Goal: Task Accomplishment & Management: Use online tool/utility

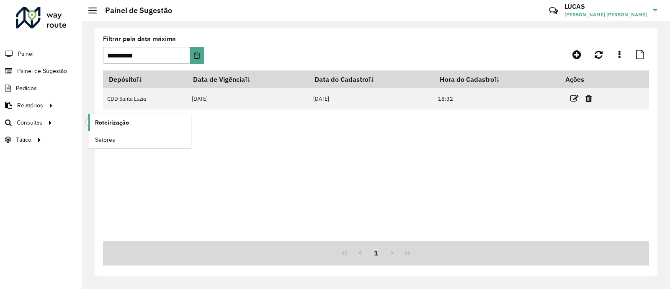
click at [123, 120] on span "Roteirização" at bounding box center [112, 122] width 34 height 9
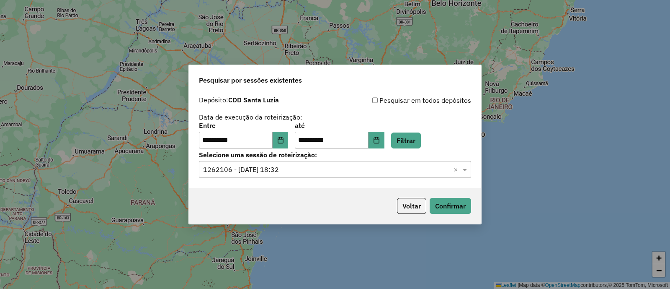
click at [398, 173] on input "text" at bounding box center [326, 170] width 247 height 10
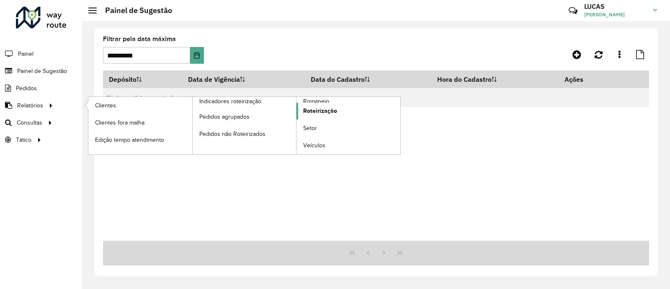
click at [324, 109] on span "Roteirização" at bounding box center [320, 110] width 34 height 9
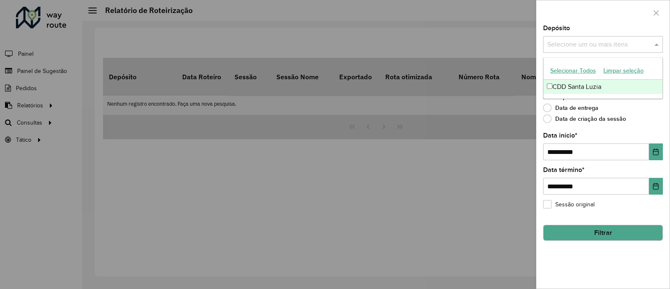
click at [581, 49] on div "Selecione um ou mais itens" at bounding box center [604, 44] width 120 height 17
drag, startPoint x: 146, startPoint y: 189, endPoint x: 95, endPoint y: 146, distance: 67.0
click at [143, 188] on div at bounding box center [335, 144] width 670 height 289
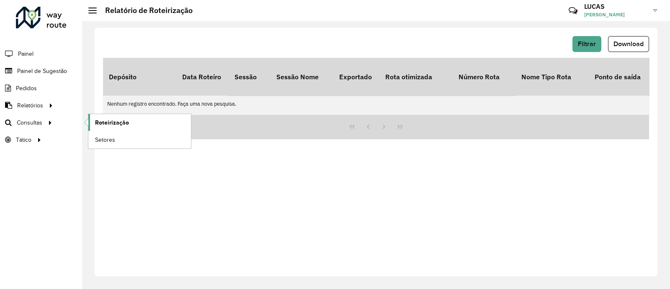
click at [115, 120] on span "Roteirização" at bounding box center [112, 122] width 34 height 9
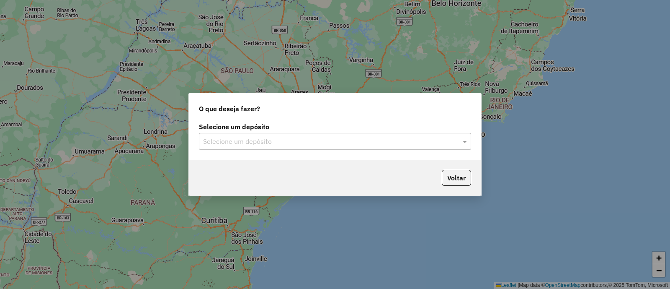
click at [269, 150] on div "Selecione um depósito Selecione um depósito" at bounding box center [335, 139] width 293 height 39
click at [262, 142] on input "text" at bounding box center [326, 142] width 247 height 10
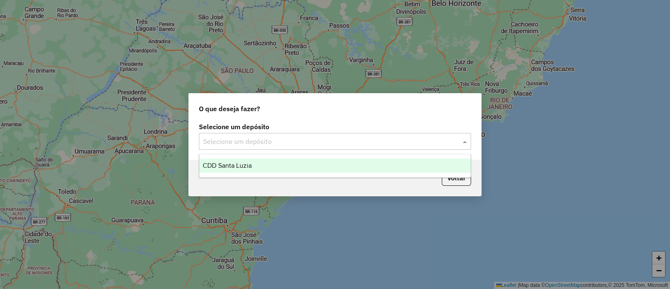
click at [254, 162] on div "CDD Santa Luzia" at bounding box center [335, 165] width 272 height 14
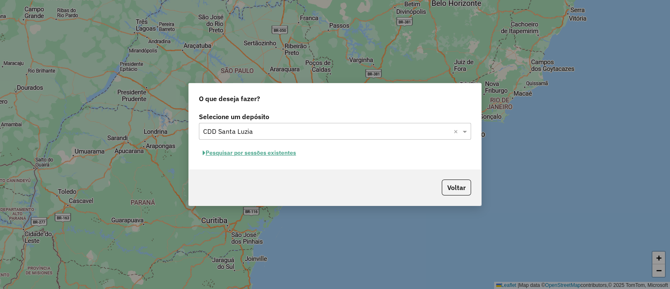
click at [257, 153] on button "Pesquisar por sessões existentes" at bounding box center [249, 152] width 101 height 13
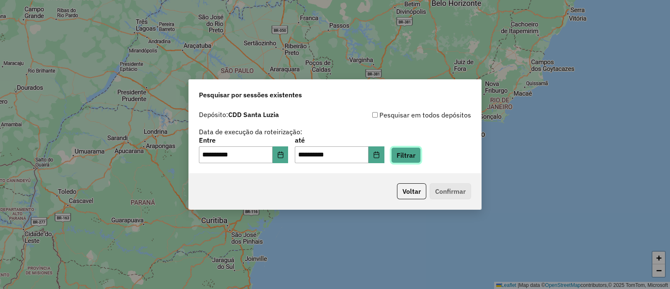
click at [417, 158] on button "Filtrar" at bounding box center [406, 155] width 30 height 16
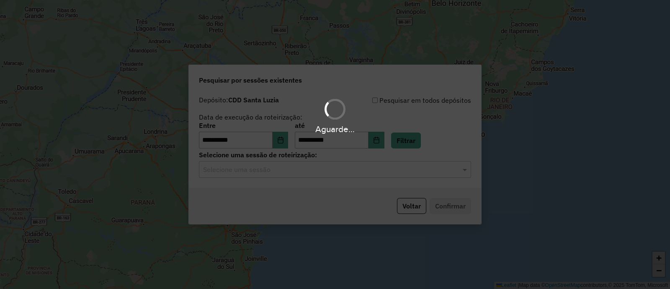
click at [296, 175] on div "Aguarde..." at bounding box center [335, 144] width 670 height 289
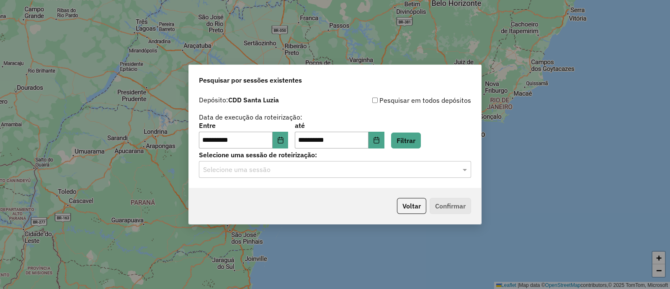
click at [291, 173] on input "text" at bounding box center [326, 170] width 247 height 10
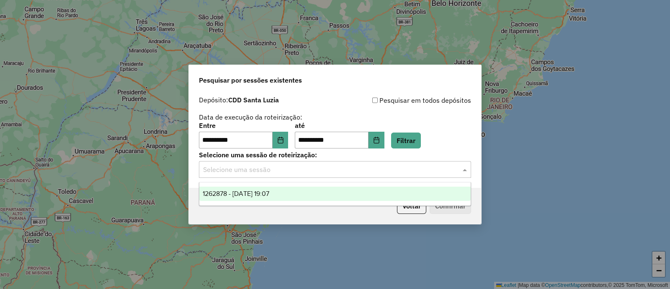
drag, startPoint x: 274, startPoint y: 192, endPoint x: 404, endPoint y: 217, distance: 133.1
click at [269, 192] on span "1262878 - [DATE] 19:07" at bounding box center [236, 193] width 67 height 7
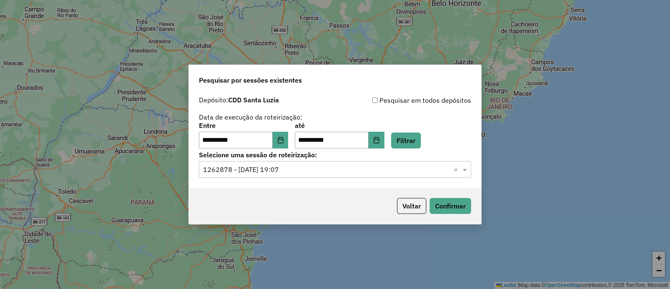
click at [471, 212] on div "Voltar Confirmar" at bounding box center [335, 206] width 293 height 36
click at [463, 208] on button "Confirmar" at bounding box center [450, 206] width 41 height 16
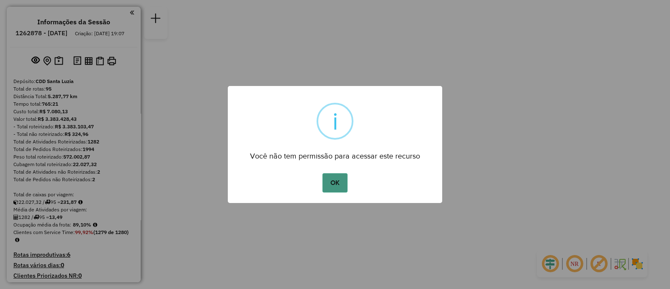
click at [337, 193] on div "OK No Cancel" at bounding box center [335, 182] width 215 height 23
click at [334, 185] on button "OK" at bounding box center [335, 182] width 25 height 19
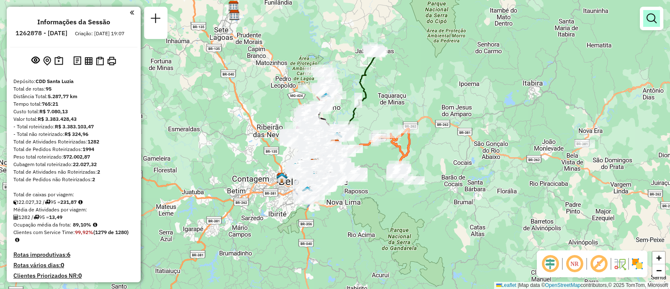
click at [652, 23] on em at bounding box center [652, 18] width 10 height 10
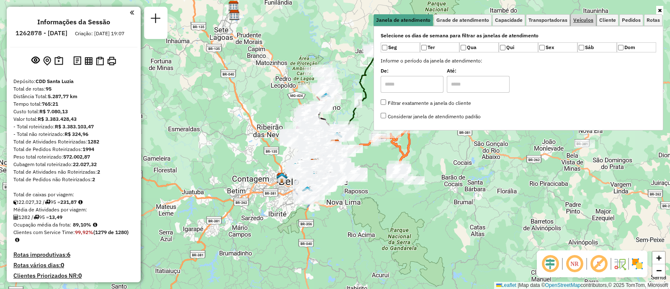
click at [589, 20] on span "Veículos" at bounding box center [584, 20] width 20 height 5
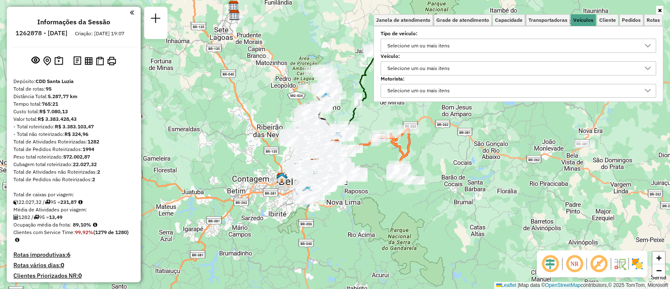
click at [453, 65] on div "Selecione um ou mais itens" at bounding box center [419, 68] width 68 height 13
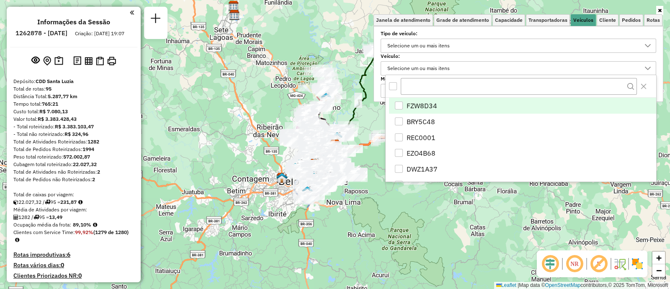
scroll to position [4, 28]
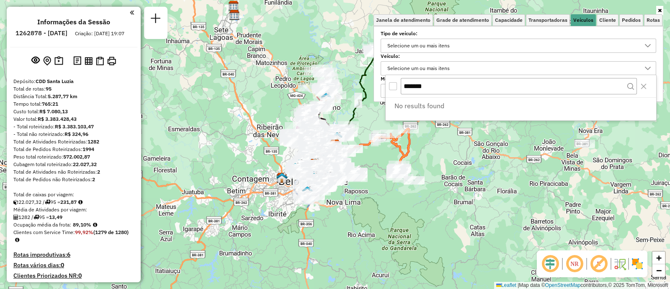
type input "*******"
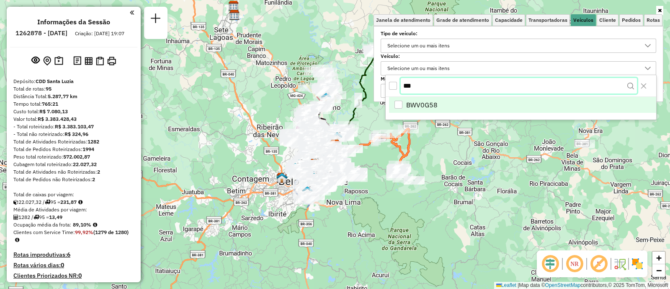
type input "***"
click at [435, 107] on span "BWV0G58" at bounding box center [421, 106] width 31 height 10
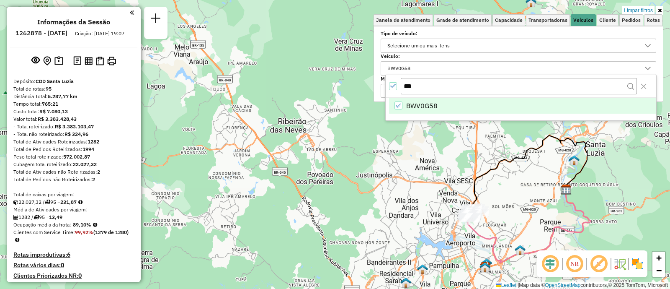
drag, startPoint x: 578, startPoint y: 209, endPoint x: 517, endPoint y: 166, distance: 74.6
click at [531, 166] on div "Limpar filtros Janela de atendimento Grade de atendimento Capacidade Transporta…" at bounding box center [335, 144] width 670 height 289
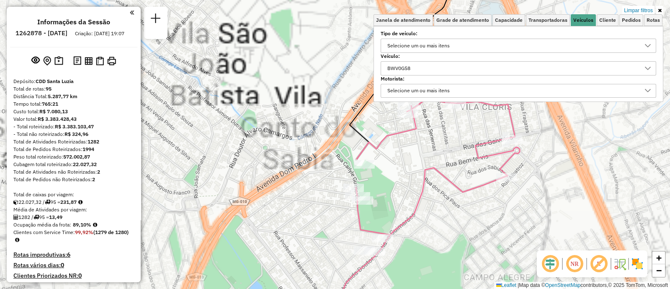
drag, startPoint x: 430, startPoint y: 236, endPoint x: 414, endPoint y: 227, distance: 17.9
click at [417, 229] on div "Limpar filtros Janela de atendimento Grade de atendimento Capacidade Transporta…" at bounding box center [335, 144] width 670 height 289
click at [412, 223] on div "Limpar filtros Janela de atendimento Grade de atendimento Capacidade Transporta…" at bounding box center [335, 144] width 670 height 289
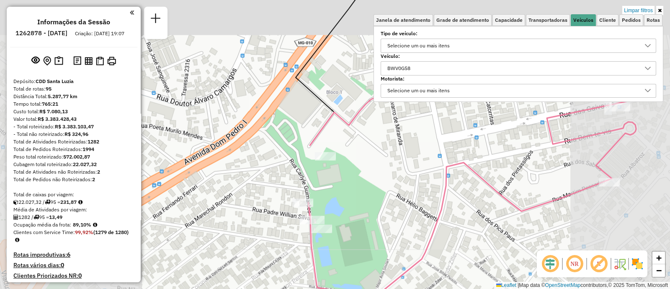
drag, startPoint x: 346, startPoint y: 232, endPoint x: 322, endPoint y: 168, distance: 67.9
click at [322, 173] on div "Limpar filtros Janela de atendimento Grade de atendimento Capacidade Transporta…" at bounding box center [335, 144] width 670 height 289
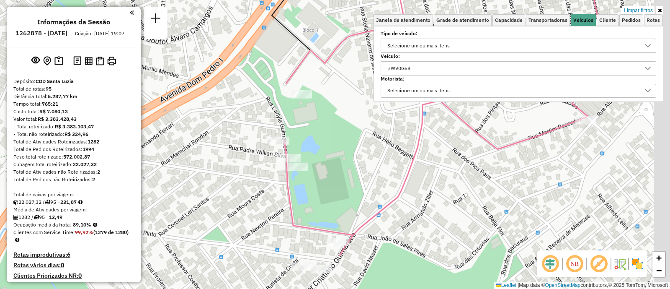
click at [320, 158] on div "Limpar filtros Janela de atendimento Grade de atendimento Capacidade Transporta…" at bounding box center [335, 144] width 670 height 289
click at [319, 156] on div "Limpar filtros Janela de atendimento Grade de atendimento Capacidade Transporta…" at bounding box center [335, 144] width 670 height 289
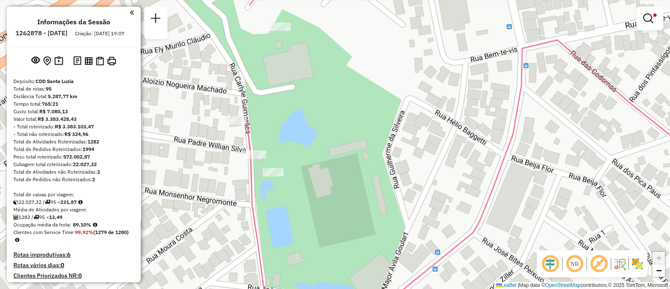
drag, startPoint x: 302, startPoint y: 141, endPoint x: 311, endPoint y: 164, distance: 24.8
click at [310, 163] on div "Limpar filtros Janela de atendimento Grade de atendimento Capacidade Transporta…" at bounding box center [335, 144] width 670 height 289
click at [311, 164] on div "Limpar filtros Janela de atendimento Grade de atendimento Capacidade Transporta…" at bounding box center [335, 144] width 670 height 289
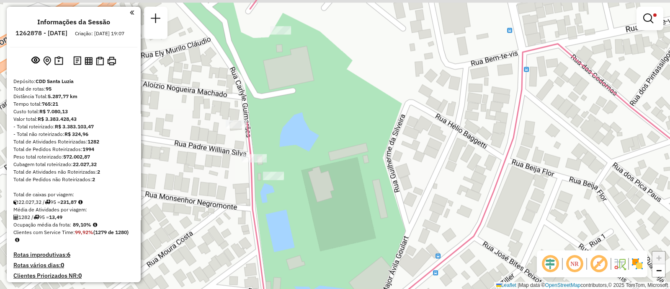
drag, startPoint x: 280, startPoint y: 68, endPoint x: 279, endPoint y: 84, distance: 16.0
click at [280, 83] on div "Limpar filtros Janela de atendimento Grade de atendimento Capacidade Transporta…" at bounding box center [335, 144] width 670 height 289
